Goal: Complete application form

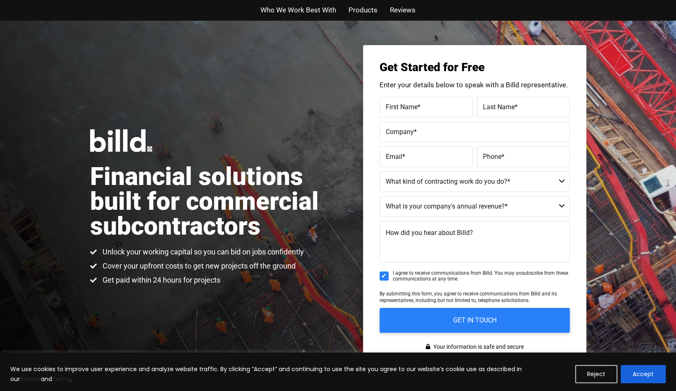
scroll to position [41, 0]
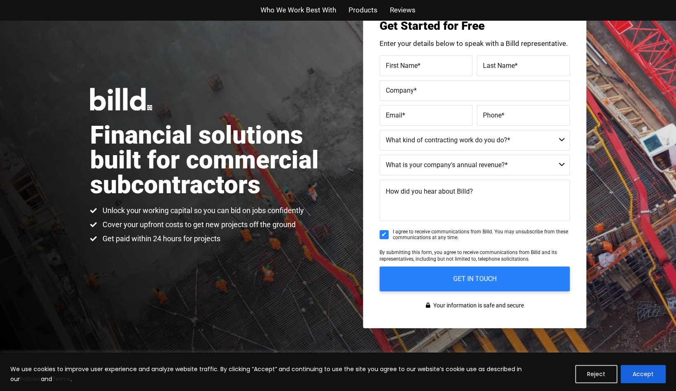
click at [437, 72] on label "First Name *" at bounding box center [426, 66] width 81 height 12
click at [437, 74] on input "First Name *" at bounding box center [425, 65] width 93 height 21
click at [429, 73] on input "First Name *" at bounding box center [425, 65] width 93 height 21
type input "[PERSON_NAME]"
type input "delllaringa"
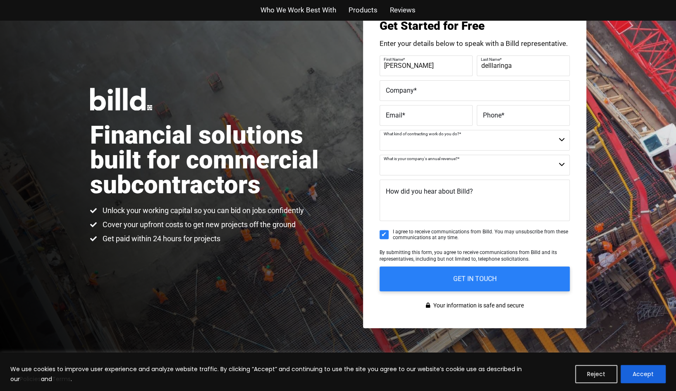
click at [442, 96] on label "Company *" at bounding box center [475, 90] width 178 height 12
click at [442, 96] on input "Company *" at bounding box center [474, 90] width 190 height 21
click at [425, 101] on input "Company *" at bounding box center [474, 90] width 190 height 21
type input "ae"
type input "[PERSON_NAME][EMAIL_ADDRESS][PERSON_NAME][DOMAIN_NAME]"
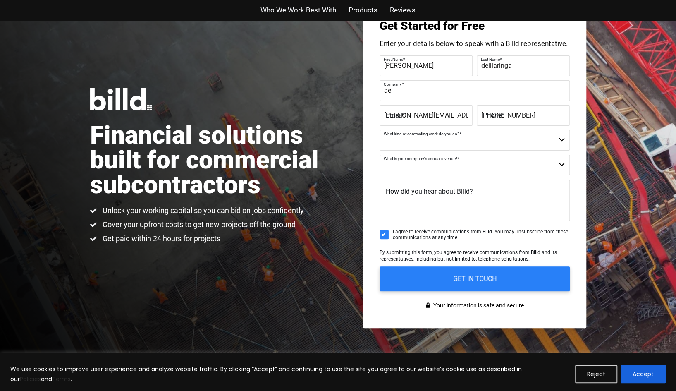
type input "[PHONE_NUMBER]"
click at [427, 148] on select "Commercial Commercial and Residential Residential Not a Contractor" at bounding box center [474, 140] width 190 height 21
click at [379, 136] on select "Commercial Commercial and Residential Residential Not a Contractor" at bounding box center [474, 140] width 190 height 21
click at [434, 145] on select "Commercial Commercial and Residential Residential Not a Contractor" at bounding box center [474, 140] width 190 height 21
select select "Commercial"
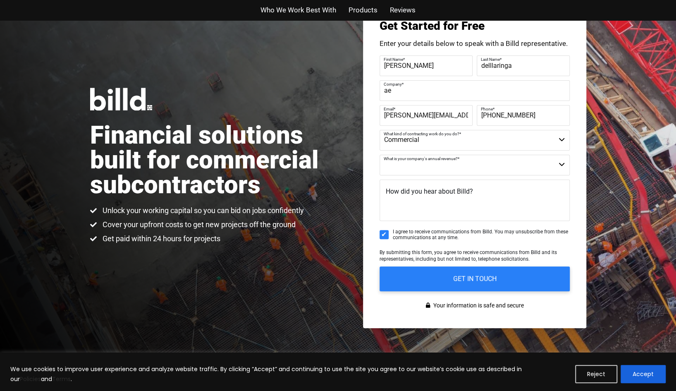
click at [379, 136] on select "Commercial Commercial and Residential Residential Not a Contractor" at bounding box center [474, 140] width 190 height 21
click at [424, 170] on select "$40M + $25M - $40M $8M - $25M $4M - $8M $2M - $4M $1M - $2M Less than $1M" at bounding box center [474, 165] width 190 height 21
select select "$2M - $4M"
click at [379, 161] on select "$40M + $25M - $40M $8M - $25M $4M - $8M $2M - $4M $1M - $2M Less than $1M" at bounding box center [474, 165] width 190 height 21
click at [439, 198] on label "How did you hear about Billd?" at bounding box center [429, 192] width 87 height 12
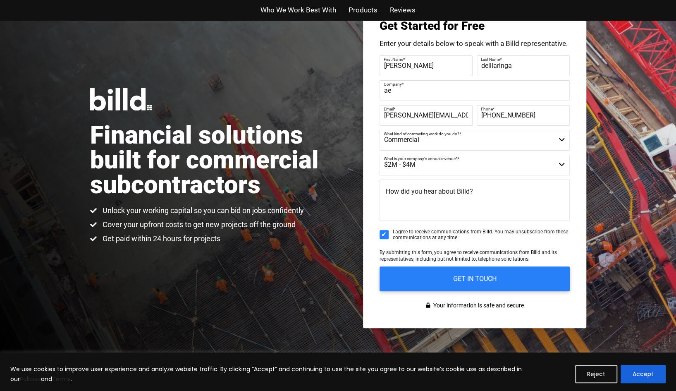
click at [439, 204] on textarea "How did you hear about Billd?" at bounding box center [474, 199] width 190 height 41
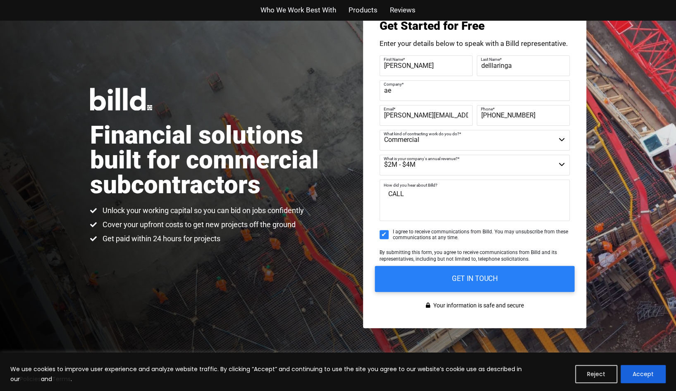
type textarea "CALL"
click at [439, 279] on input "GET IN TOUCH" at bounding box center [474, 278] width 200 height 26
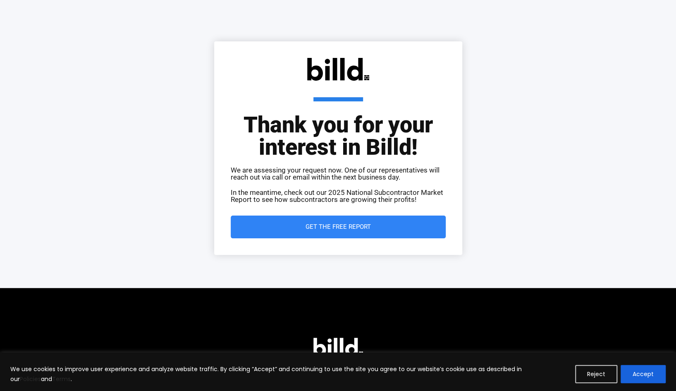
click at [316, 229] on span "Get the Free Report" at bounding box center [337, 227] width 65 height 6
